Goal: Transaction & Acquisition: Purchase product/service

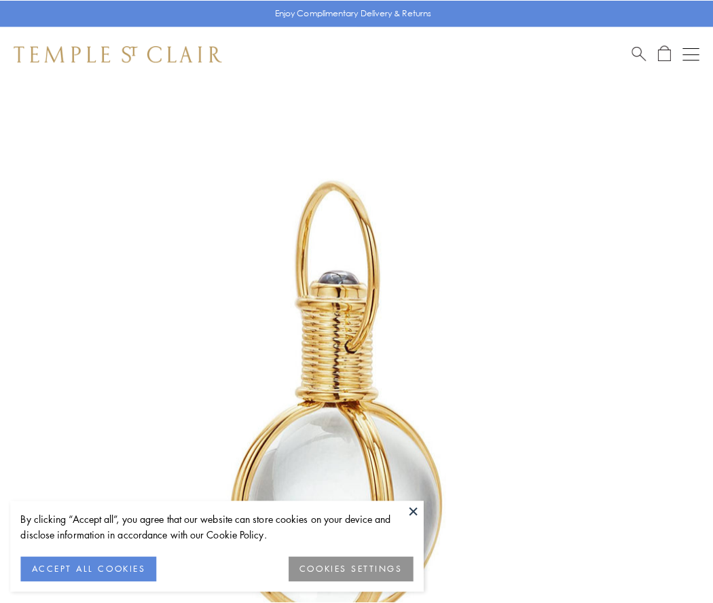
scroll to position [354, 0]
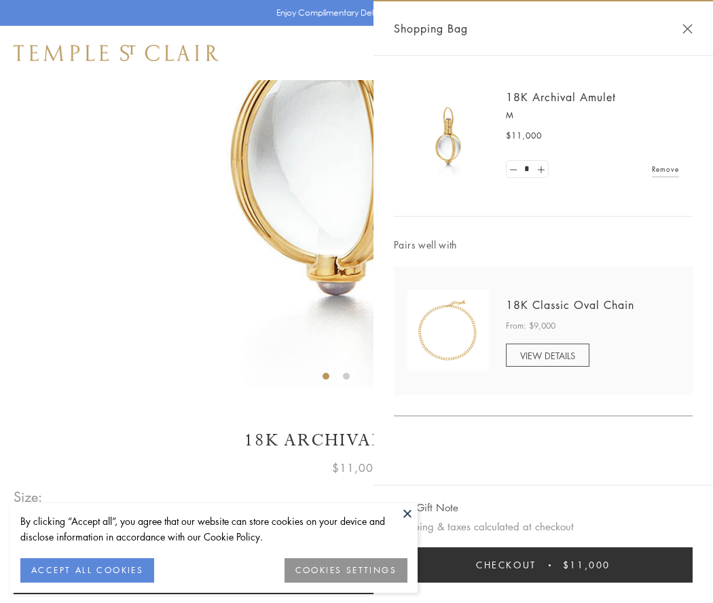
click at [543, 565] on button "Checkout $11,000" at bounding box center [543, 564] width 299 height 35
